Goal: Transaction & Acquisition: Book appointment/travel/reservation

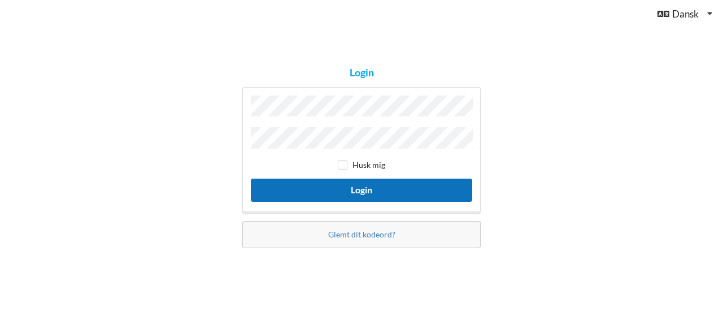
click at [358, 189] on button "Login" at bounding box center [361, 189] width 221 height 23
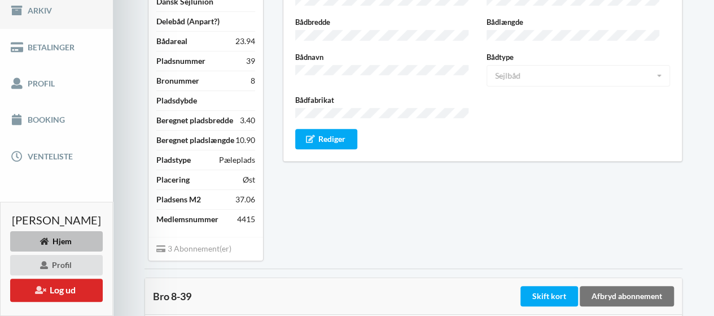
scroll to position [194, 0]
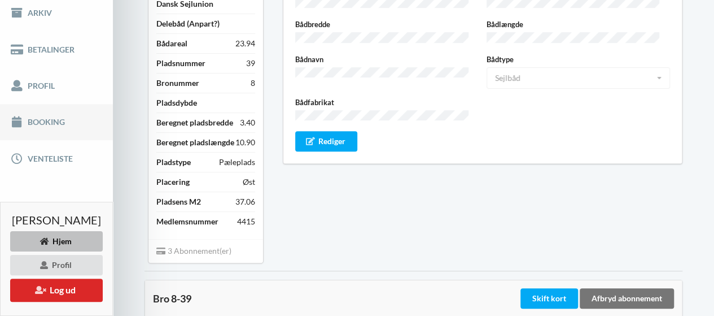
click at [80, 106] on link "Booking" at bounding box center [56, 122] width 113 height 36
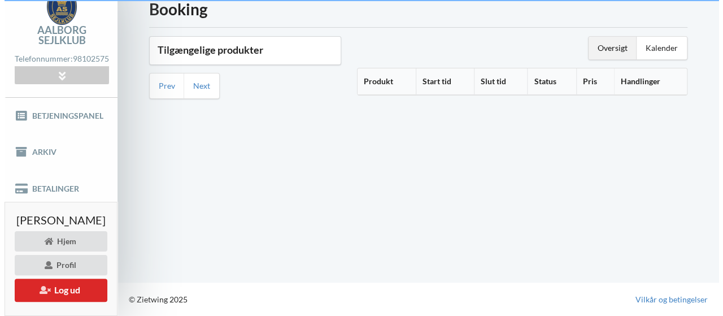
scroll to position [43, 0]
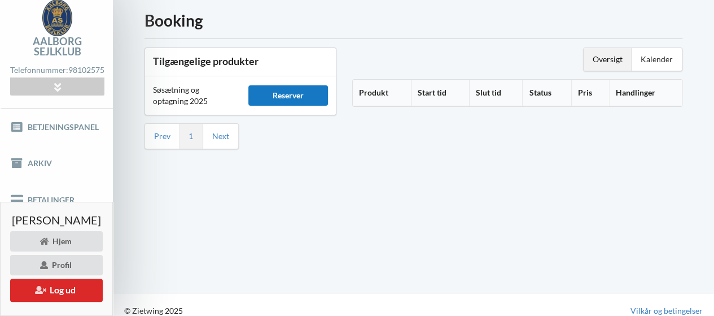
click at [317, 99] on div "Reserver" at bounding box center [289, 95] width 80 height 20
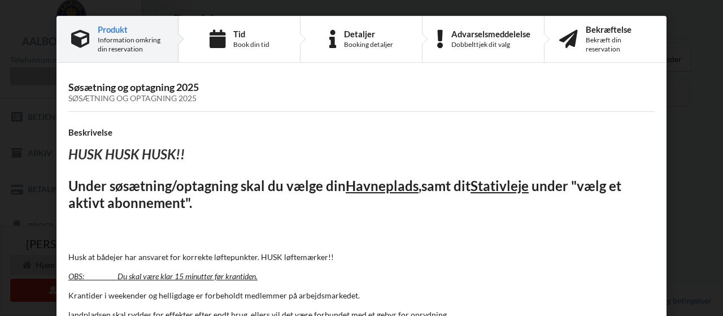
scroll to position [117, 0]
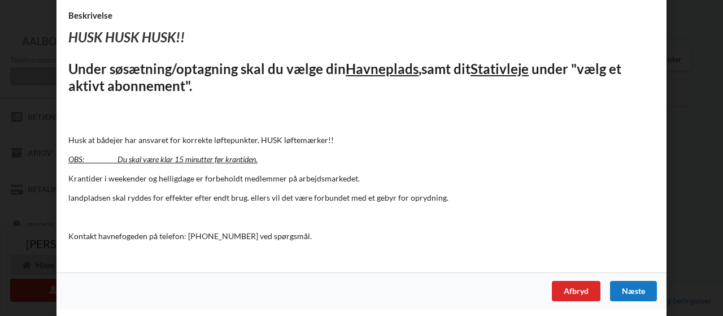
click at [639, 289] on div "Næste" at bounding box center [633, 291] width 47 height 20
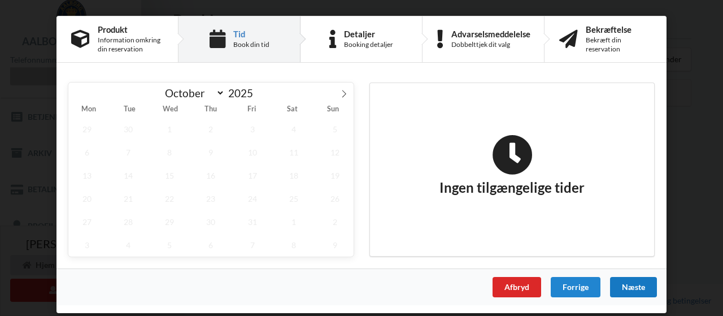
scroll to position [0, 0]
click at [97, 146] on span "6" at bounding box center [86, 152] width 37 height 23
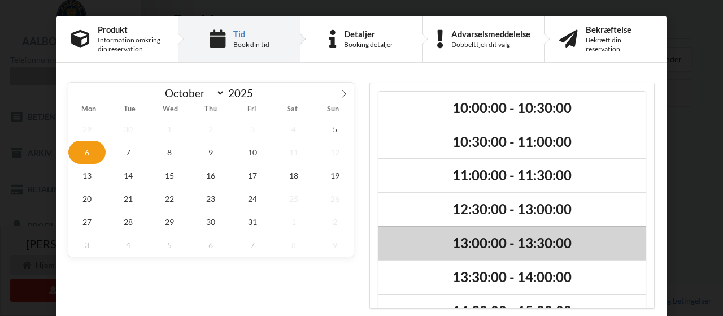
scroll to position [93, 0]
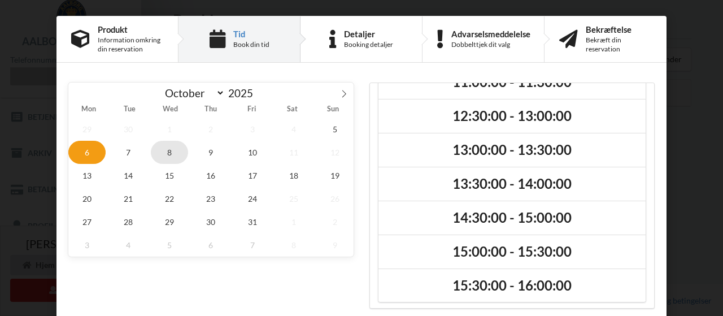
click at [169, 154] on span "8" at bounding box center [169, 152] width 37 height 23
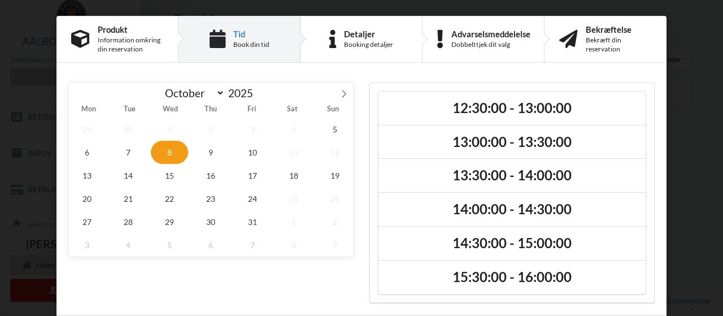
scroll to position [0, 0]
click at [209, 150] on span "9" at bounding box center [211, 152] width 37 height 23
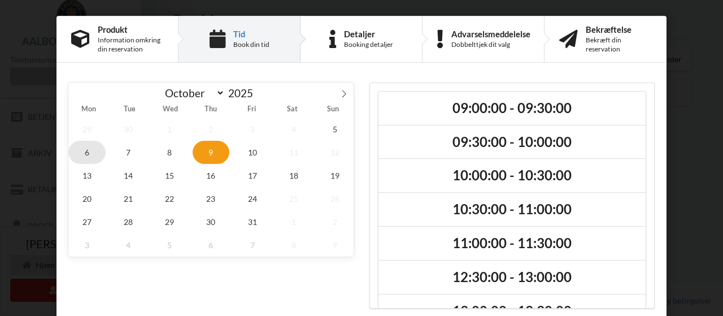
click at [84, 142] on span "6" at bounding box center [86, 152] width 37 height 23
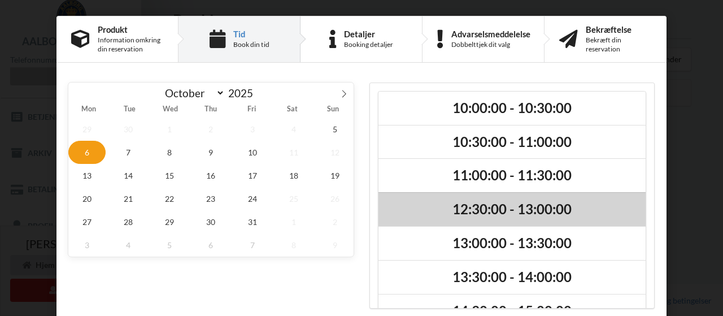
scroll to position [93, 0]
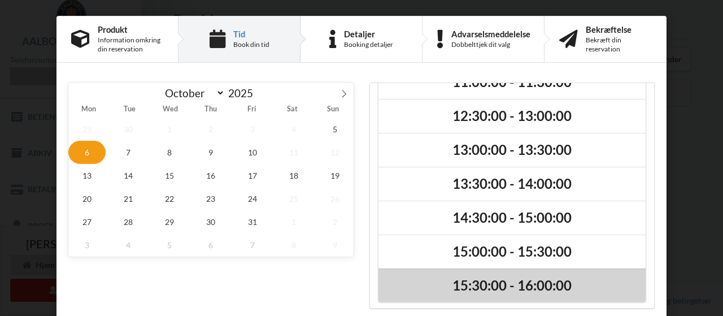
click at [513, 288] on h2 "15:30:00 - 16:00:00" at bounding box center [511, 286] width 251 height 18
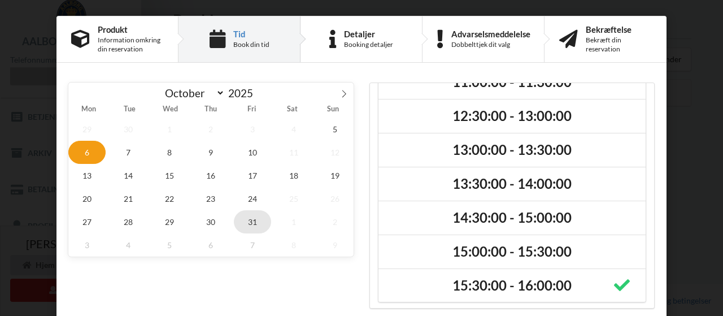
scroll to position [48, 0]
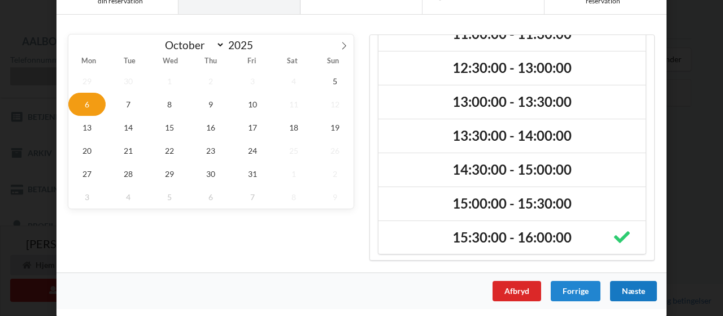
click at [622, 286] on div "Næste" at bounding box center [633, 291] width 47 height 20
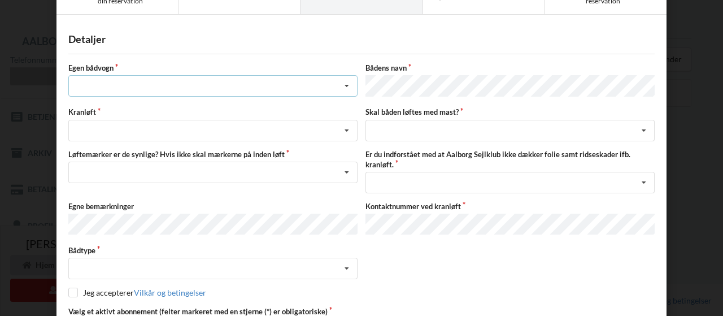
click at [323, 84] on div "Intet valg ja nej" at bounding box center [212, 85] width 289 height 21
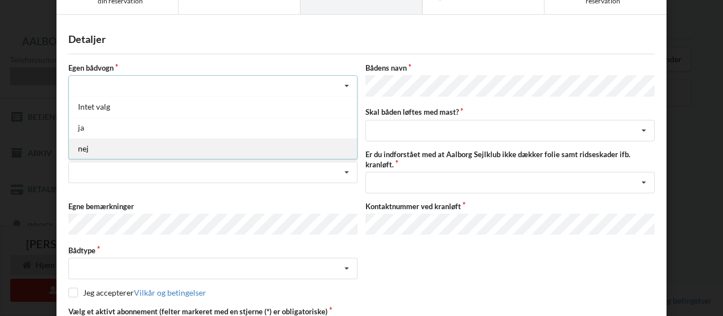
click at [269, 152] on div "nej" at bounding box center [213, 148] width 288 height 21
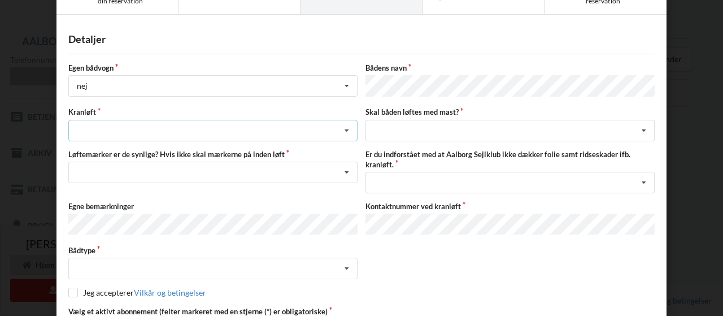
click at [294, 134] on div "Søsætning Optagning" at bounding box center [212, 130] width 289 height 21
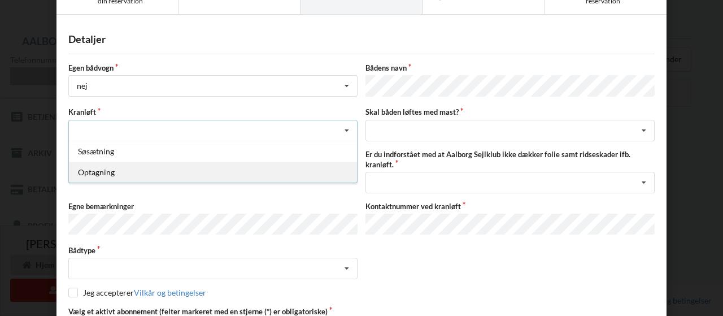
click at [278, 169] on div "Optagning" at bounding box center [213, 172] width 288 height 21
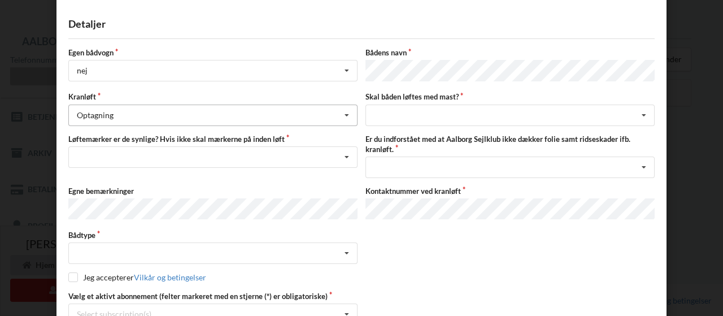
scroll to position [65, 0]
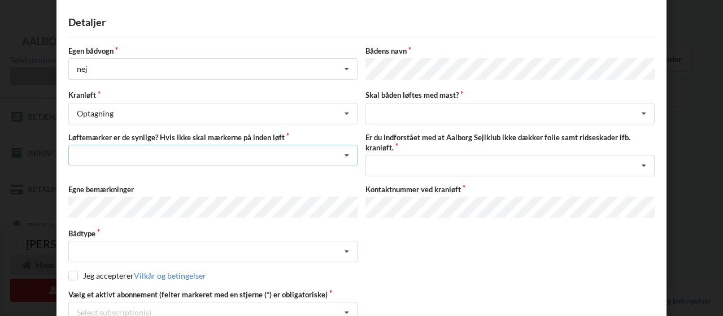
click at [298, 147] on div "Nej, jeg kontakter havnekontoret inden løft og får dem sat på Ja, mine mærker e…" at bounding box center [212, 155] width 289 height 21
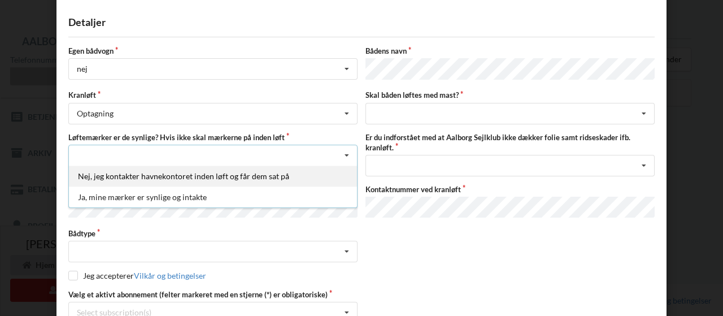
click at [290, 168] on div "Nej, jeg kontakter havnekontoret inden løft og får dem sat på" at bounding box center [213, 175] width 288 height 21
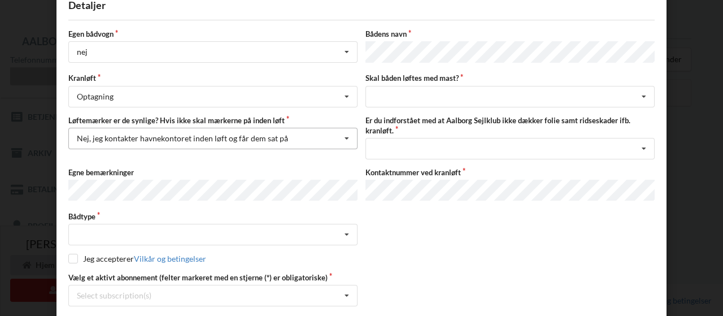
scroll to position [84, 0]
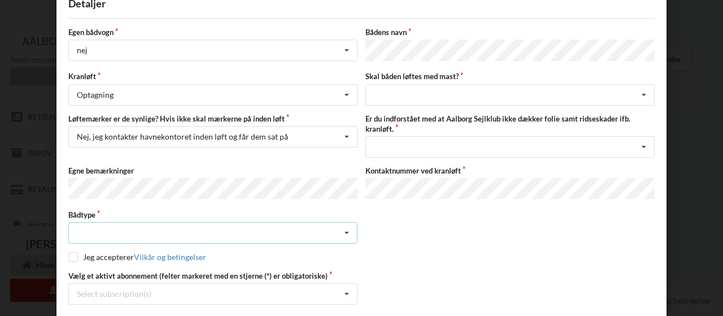
click at [268, 225] on div "Intet valgt Sejlbåd Motorbåd Motorsejler [PERSON_NAME]" at bounding box center [212, 232] width 289 height 21
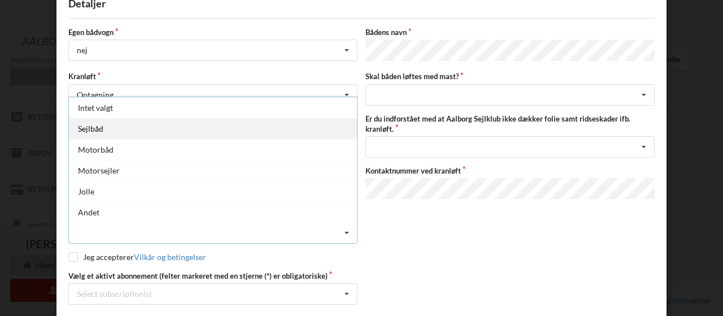
click at [295, 126] on div "Sejlbåd" at bounding box center [213, 128] width 288 height 21
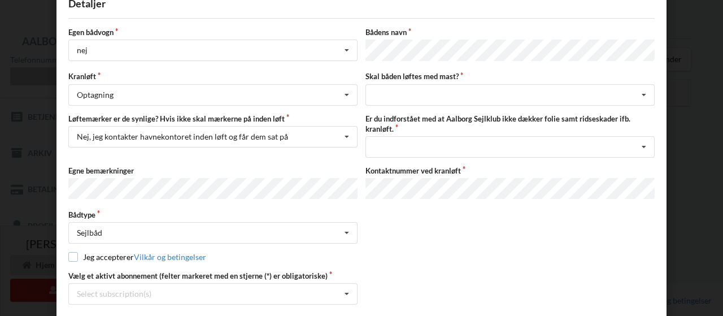
click at [68, 252] on input "checkbox" at bounding box center [73, 257] width 10 height 10
checkbox input "true"
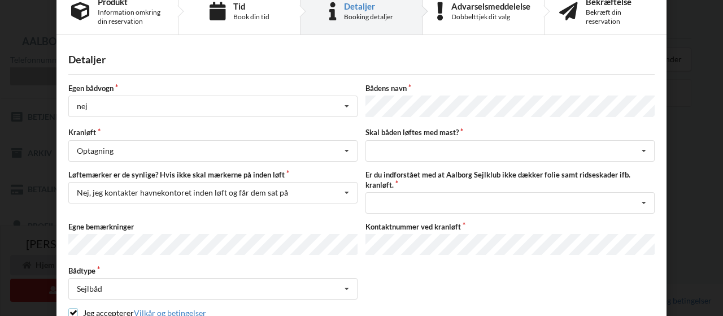
scroll to position [19, 0]
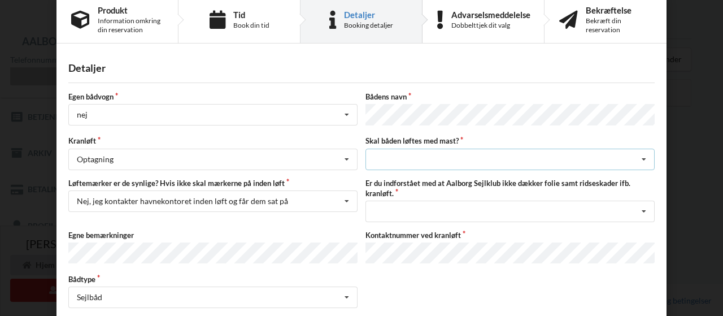
click at [456, 159] on div "intet valg ja nej" at bounding box center [509, 159] width 289 height 21
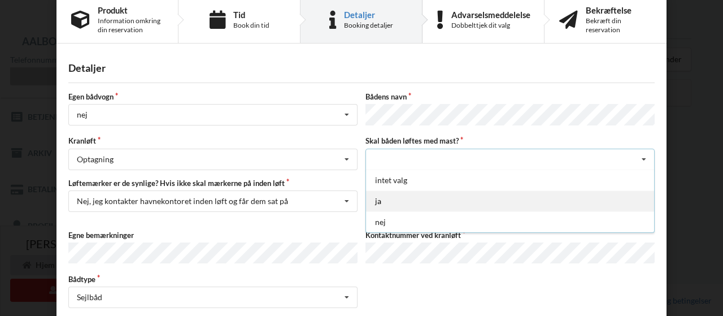
click at [438, 195] on div "ja" at bounding box center [510, 200] width 288 height 21
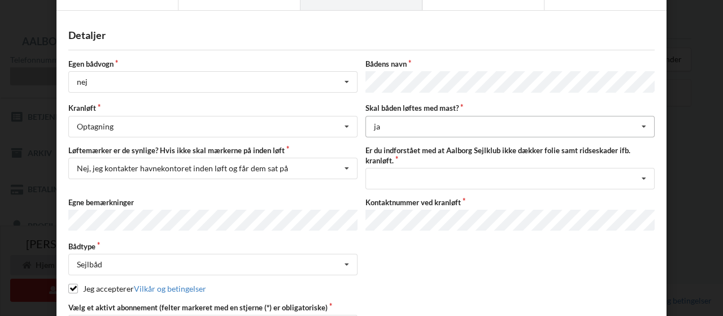
scroll to position [54, 0]
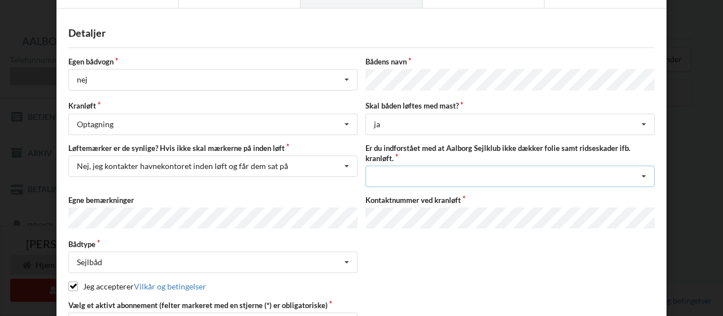
click at [437, 172] on div "Jeg har tæpper med og tager selv ansvaret for eventuelle folie samt ridseskader…" at bounding box center [509, 175] width 289 height 21
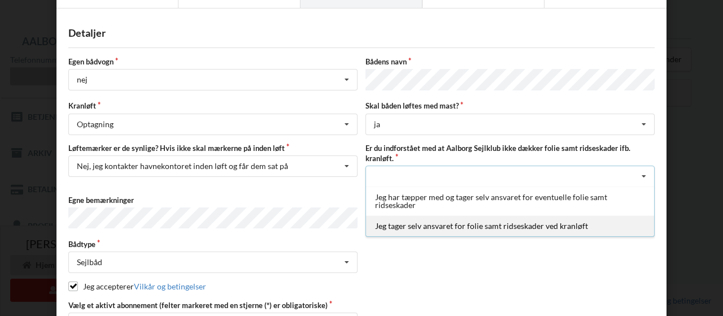
click at [420, 219] on div "Jeg tager selv ansvaret for folie samt ridseskader ved kranløft" at bounding box center [510, 225] width 288 height 21
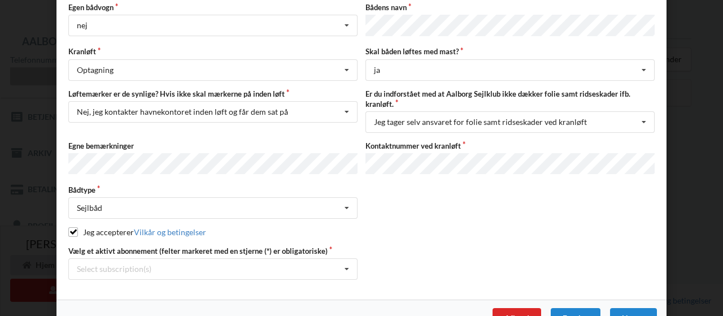
scroll to position [130, 0]
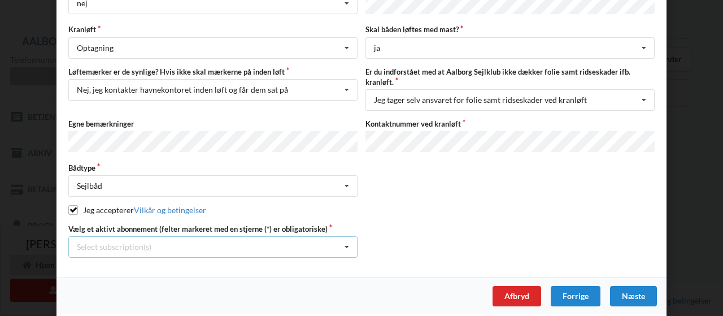
click at [342, 238] on icon at bounding box center [346, 247] width 17 height 21
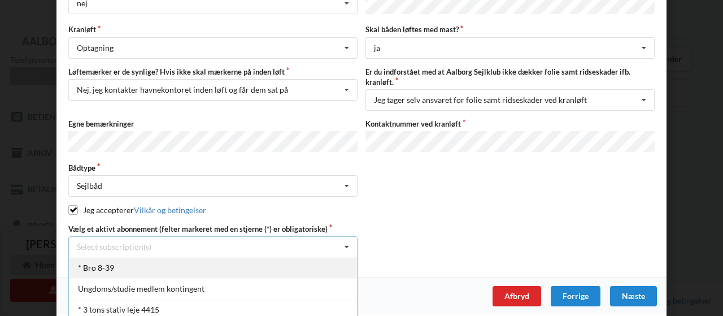
click at [321, 257] on div "* Bro 8-39" at bounding box center [213, 267] width 288 height 21
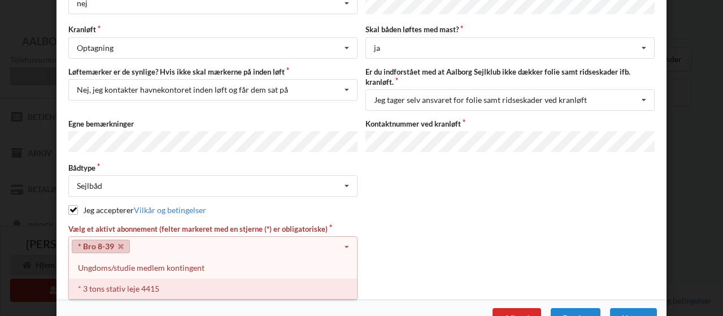
click at [337, 280] on div "* 3 tons stativ leje 4415" at bounding box center [213, 288] width 288 height 21
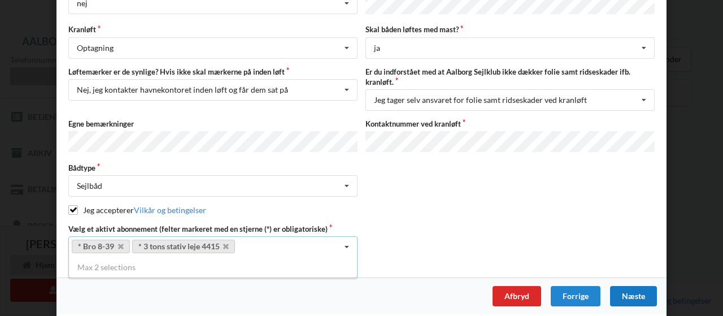
click at [619, 286] on div "Næste" at bounding box center [633, 296] width 47 height 20
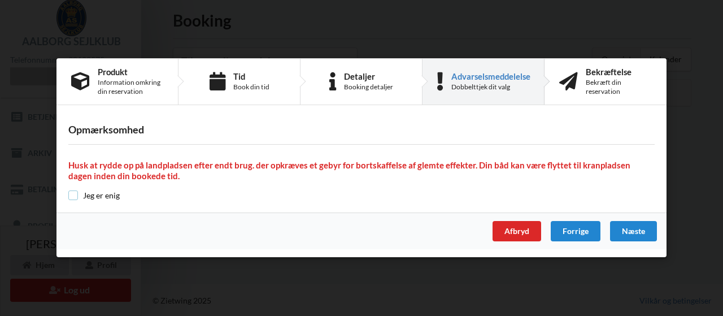
click at [71, 194] on input "checkbox" at bounding box center [73, 195] width 10 height 10
checkbox input "true"
click at [639, 230] on div "Næste" at bounding box center [633, 231] width 47 height 20
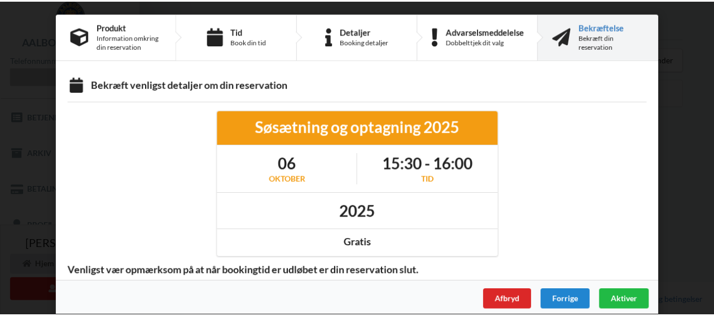
scroll to position [11, 0]
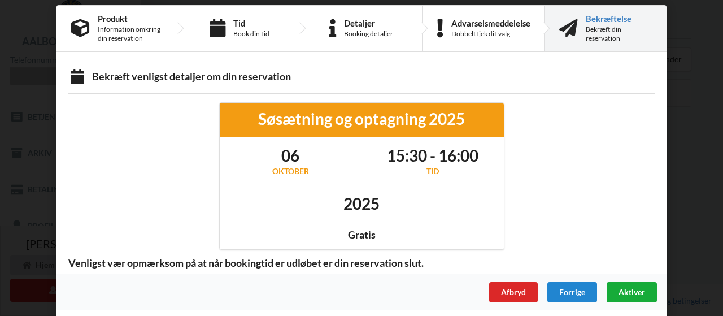
click at [628, 287] on span "Aktiver" at bounding box center [631, 292] width 27 height 10
